Goal: Task Accomplishment & Management: Complete application form

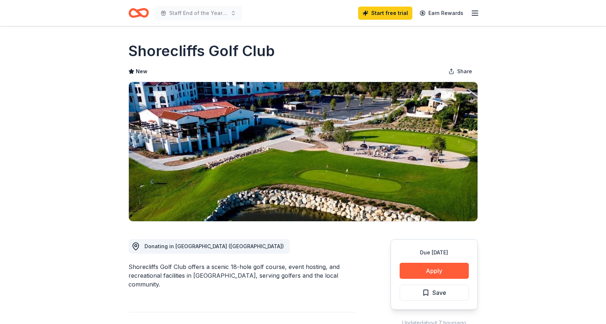
click at [139, 9] on icon "Home" at bounding box center [139, 12] width 20 height 17
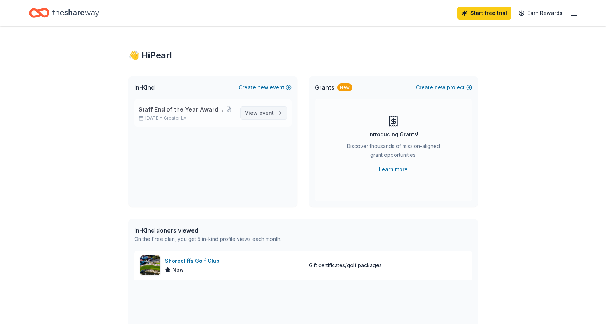
click at [267, 110] on span "event" at bounding box center [266, 113] width 15 height 6
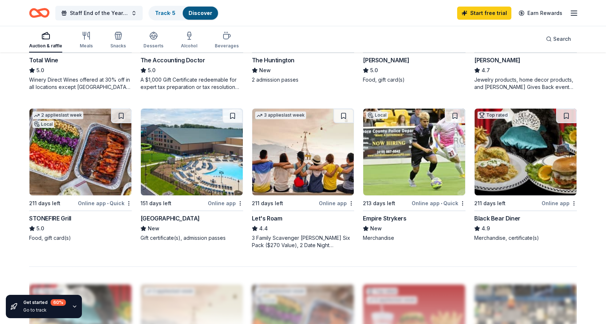
scroll to position [473, 0]
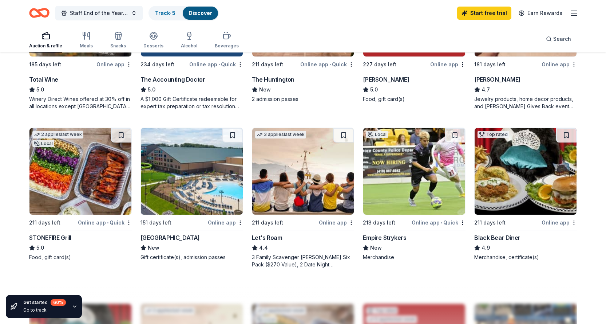
click at [96, 165] on img at bounding box center [80, 171] width 102 height 87
click at [294, 204] on img at bounding box center [303, 171] width 102 height 87
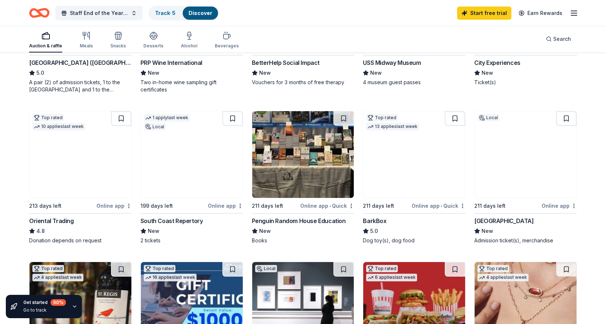
scroll to position [181, 0]
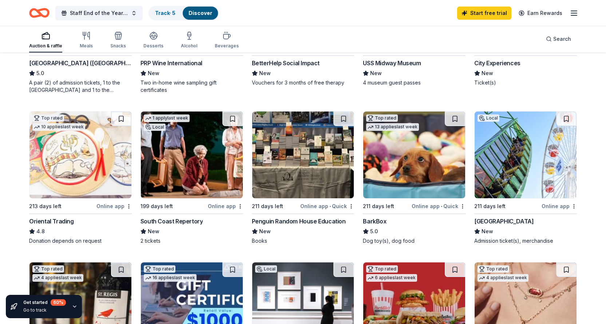
click at [306, 188] on img at bounding box center [303, 154] width 102 height 87
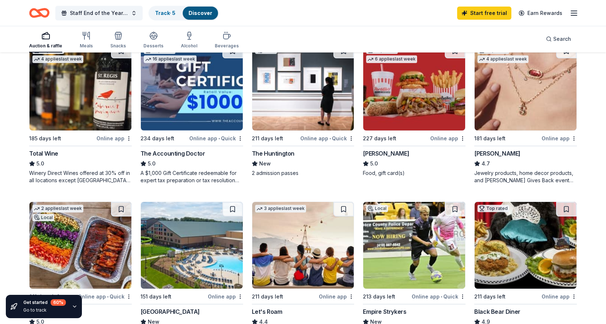
scroll to position [363, 0]
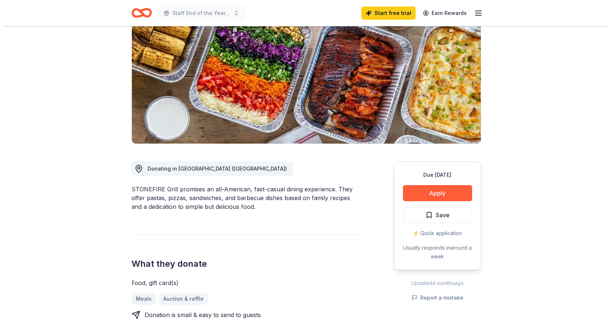
scroll to position [146, 0]
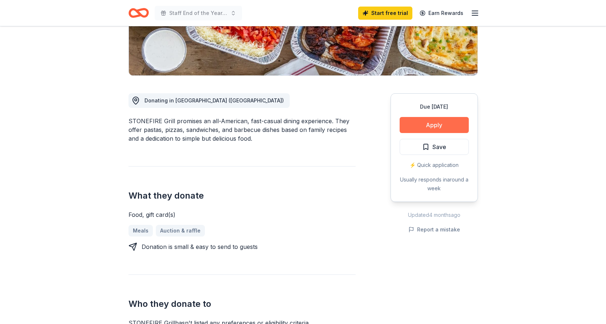
click at [438, 121] on button "Apply" at bounding box center [434, 125] width 69 height 16
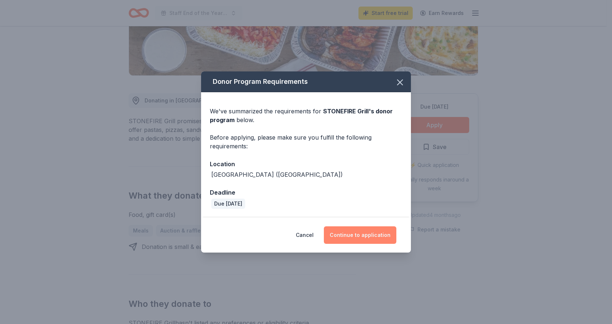
click at [364, 235] on button "Continue to application" at bounding box center [360, 234] width 72 height 17
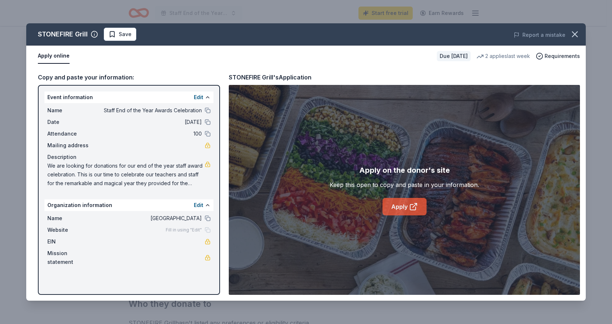
click at [394, 206] on link "Apply" at bounding box center [404, 206] width 44 height 17
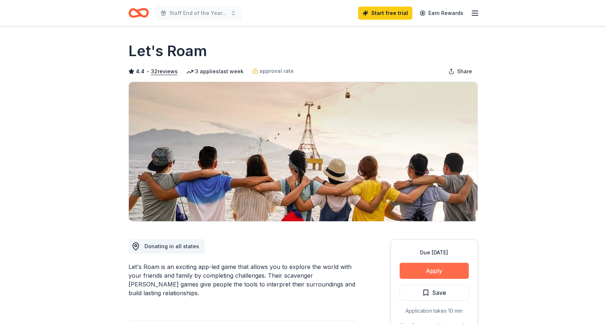
click at [415, 265] on button "Apply" at bounding box center [434, 271] width 69 height 16
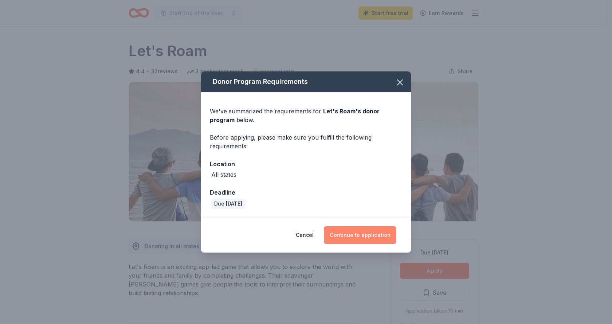
click at [359, 229] on button "Continue to application" at bounding box center [360, 234] width 72 height 17
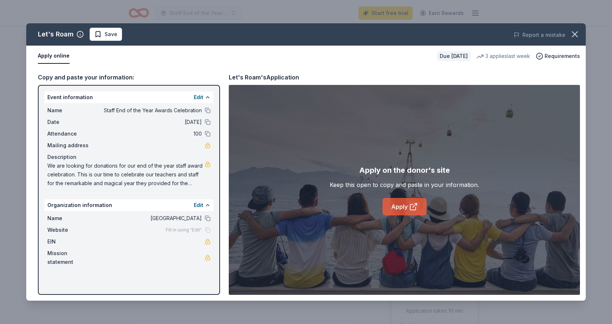
click at [398, 209] on link "Apply" at bounding box center [404, 206] width 44 height 17
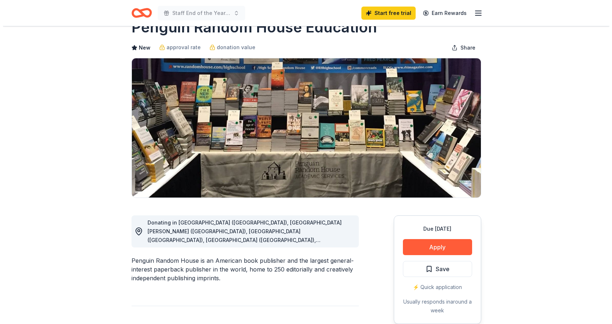
scroll to position [36, 0]
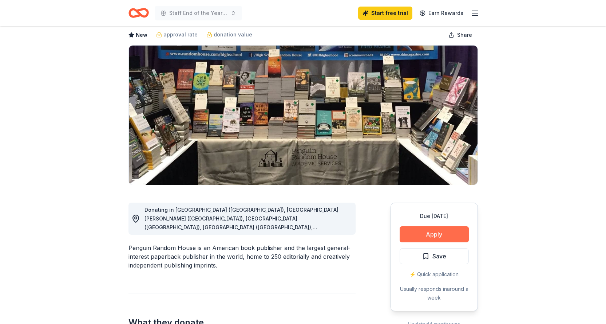
click at [434, 237] on button "Apply" at bounding box center [434, 234] width 69 height 16
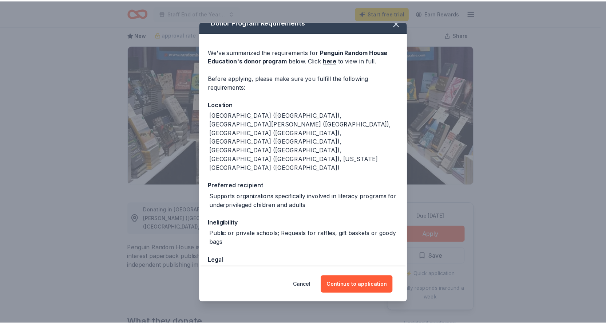
scroll to position [12, 0]
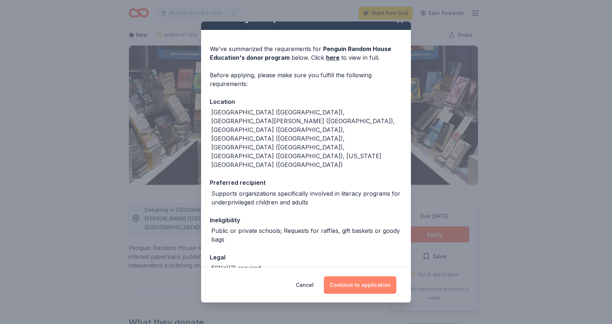
click at [369, 286] on button "Continue to application" at bounding box center [360, 284] width 72 height 17
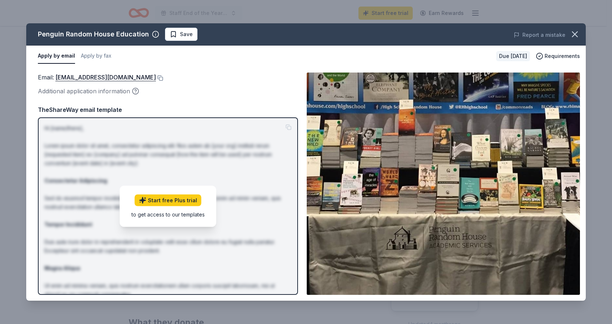
click at [190, 86] on div "Email : vvalerio@penguinrandomhouse.com Additional application information" at bounding box center [168, 84] width 260 height 24
click at [574, 31] on icon "button" at bounding box center [575, 34] width 10 height 10
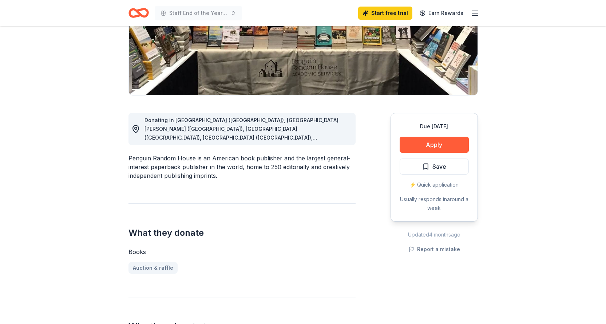
scroll to position [36, 0]
